Goal: Information Seeking & Learning: Learn about a topic

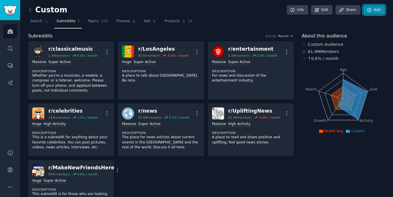
click at [368, 9] on icon at bounding box center [369, 9] width 5 height 5
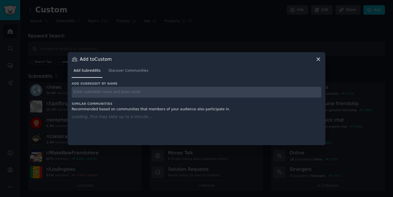
click at [175, 92] on input "text" at bounding box center [197, 92] width 250 height 11
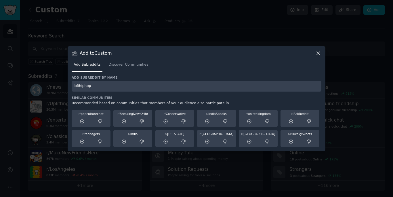
type input "lofihiphop"
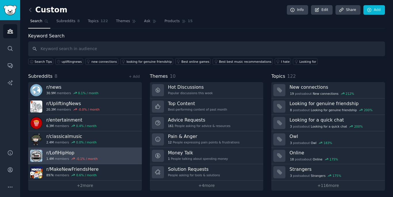
click at [107, 156] on link "r/ LofiHipHop 1.4M members -0.1 % / month" at bounding box center [85, 156] width 114 height 16
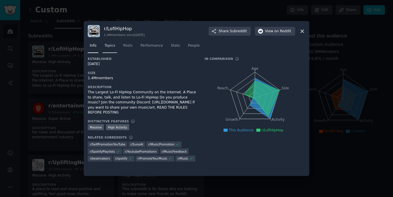
click at [116, 47] on link "Topics" at bounding box center [109, 47] width 15 height 12
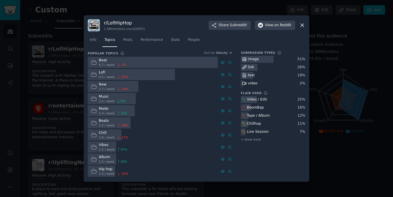
click at [303, 25] on icon at bounding box center [302, 25] width 6 height 6
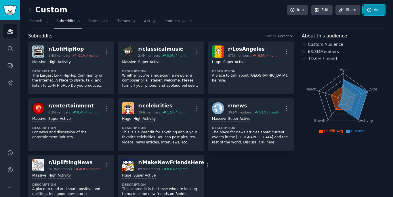
click at [372, 9] on link "Add" at bounding box center [375, 10] width 22 height 10
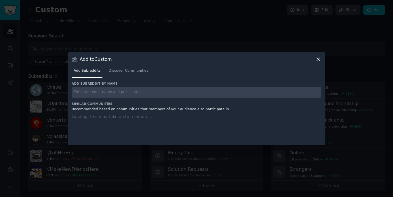
click at [168, 92] on input "text" at bounding box center [197, 92] width 250 height 11
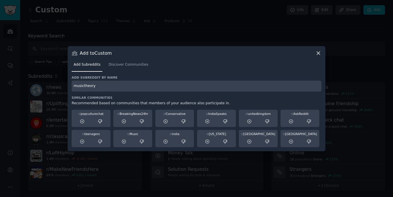
type input "musictheory"
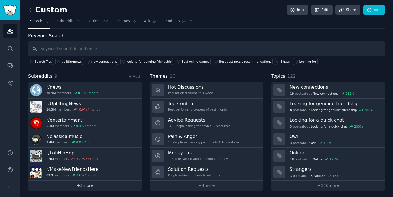
click at [99, 186] on link "+ 3 more" at bounding box center [85, 185] width 114 height 10
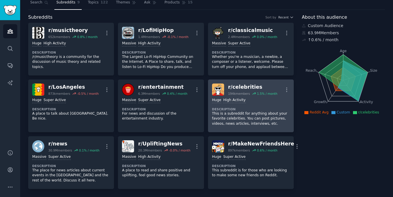
scroll to position [12, 0]
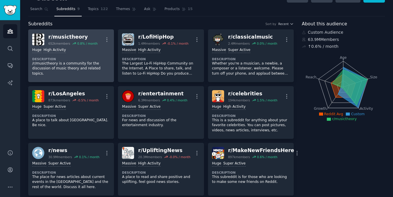
click at [94, 69] on p "/r/musictheory is a community for the discussion of music theory and related to…" at bounding box center [71, 68] width 78 height 15
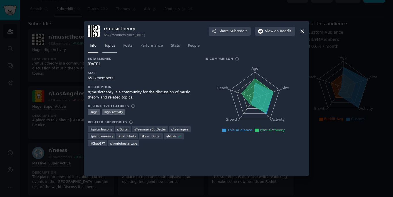
click at [113, 45] on span "Topics" at bounding box center [109, 45] width 11 height 5
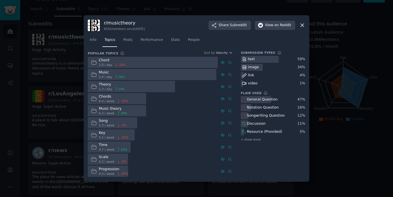
click at [208, 13] on div at bounding box center [196, 98] width 393 height 197
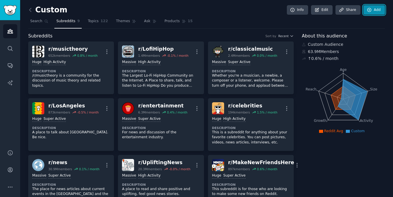
click at [373, 9] on link "Add" at bounding box center [375, 10] width 22 height 10
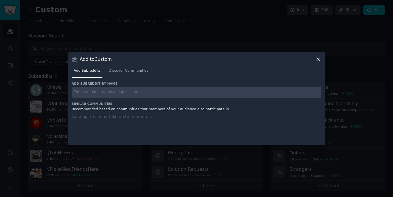
click at [154, 90] on input "text" at bounding box center [197, 92] width 250 height 11
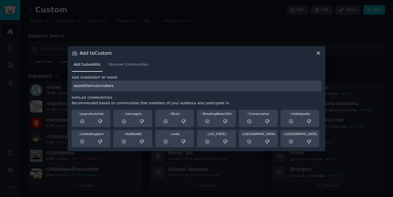
type input "wearethemusicmakers"
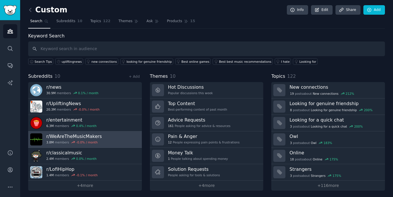
click at [108, 141] on link "r/ WeAreTheMusicMakers 3.8M members -0.0 % / month" at bounding box center [85, 139] width 114 height 16
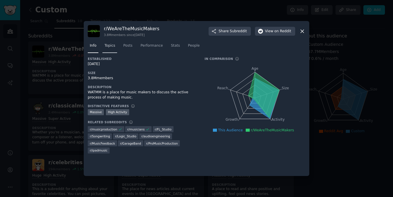
click at [112, 47] on span "Topics" at bounding box center [109, 45] width 11 height 5
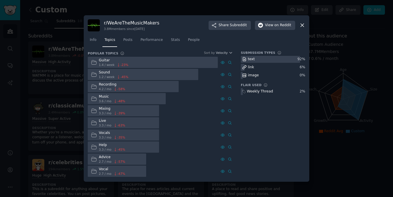
click at [335, 44] on div at bounding box center [196, 98] width 393 height 197
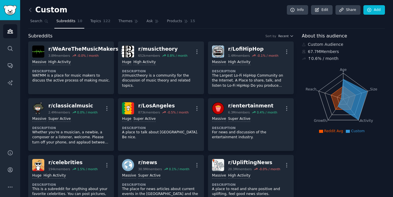
click at [365, 15] on div "Custom Info Edit Share Add" at bounding box center [206, 11] width 357 height 12
click at [374, 7] on link "Add" at bounding box center [375, 10] width 22 height 10
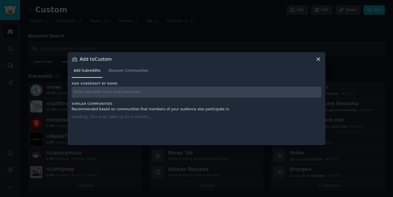
click at [197, 99] on div "Add subreddit by name Similar Communities Recommended based on communities that…" at bounding box center [197, 109] width 250 height 56
click at [200, 92] on input "text" at bounding box center [197, 92] width 250 height 11
type input "indie"
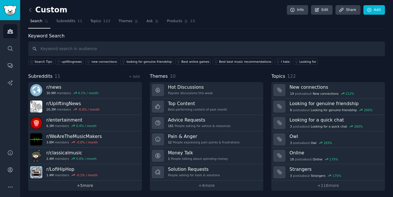
click at [88, 188] on link "+ 5 more" at bounding box center [85, 185] width 114 height 10
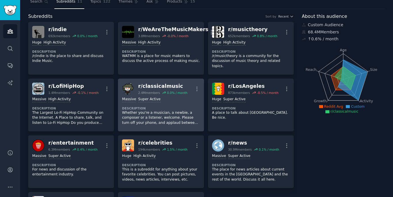
scroll to position [7, 0]
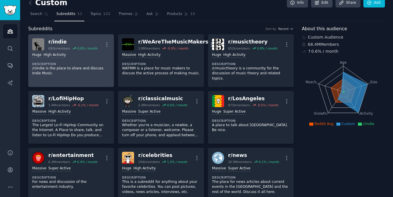
click at [88, 72] on p "/r/indie is the place to share and discuss Indie Music." at bounding box center [71, 71] width 78 height 10
